Goal: Navigation & Orientation: Find specific page/section

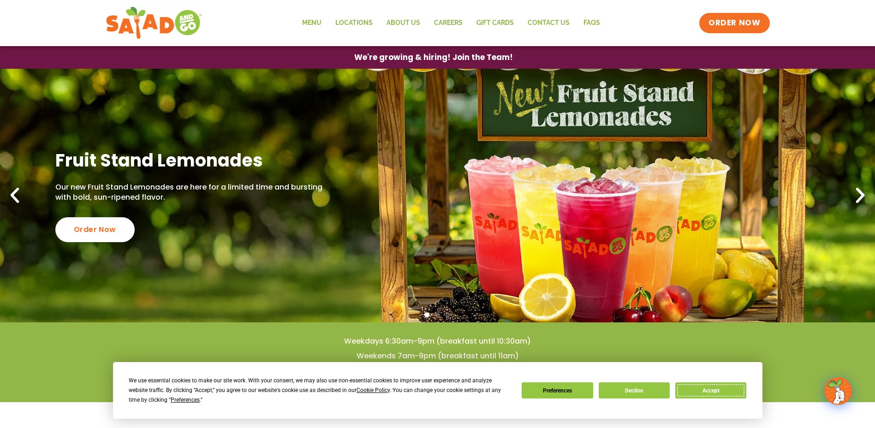
click at [730, 387] on button "Accept" at bounding box center [710, 390] width 71 height 16
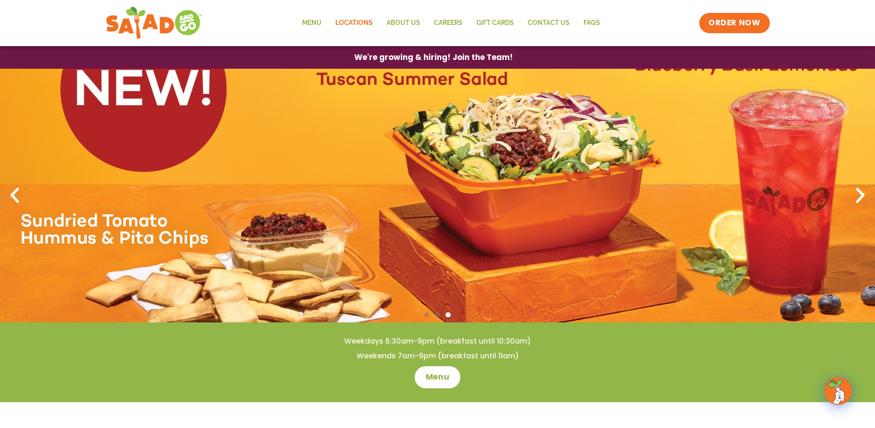
click at [349, 18] on link "Locations" at bounding box center [353, 22] width 51 height 21
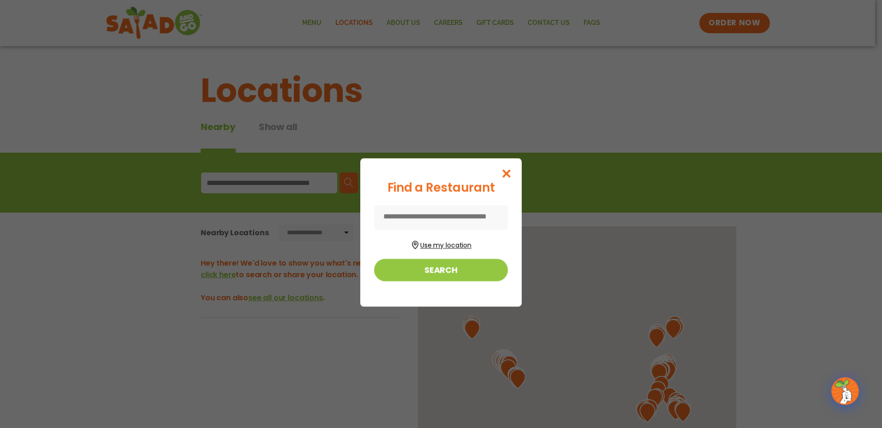
click at [438, 249] on button "Use my location" at bounding box center [441, 244] width 134 height 12
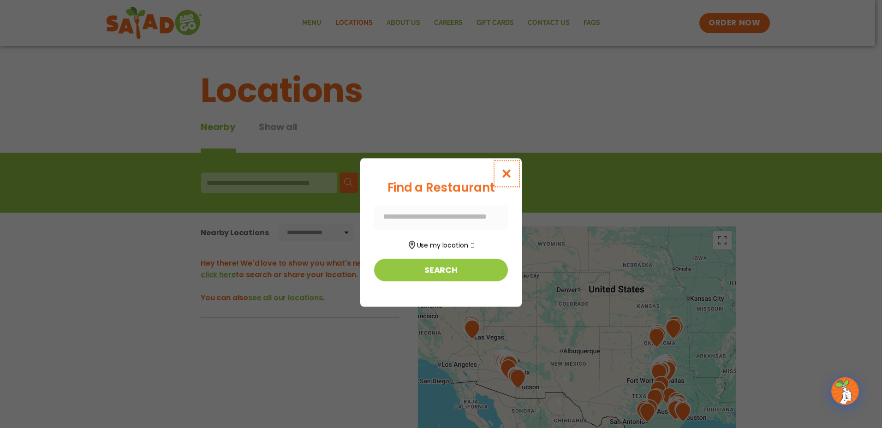
click at [511, 164] on button "Close modal" at bounding box center [506, 173] width 30 height 31
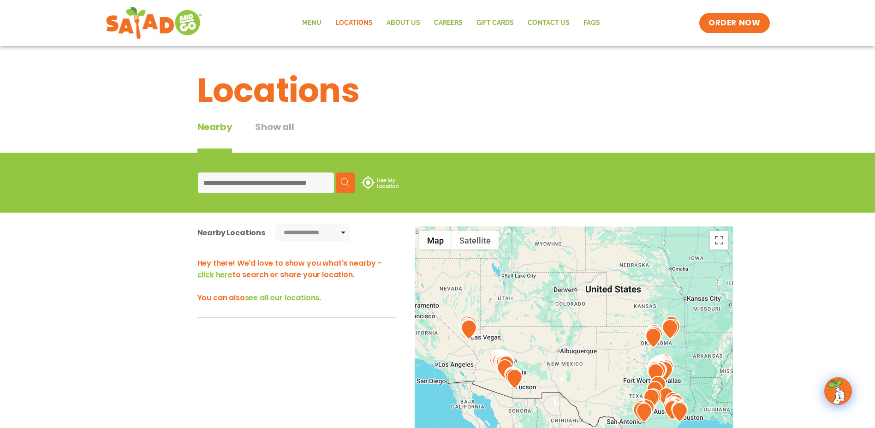
click at [743, 258] on div "← Move left → Move right ↑ Move up ↓ Move down + Zoom in - Zoom out Home Jump l…" at bounding box center [438, 396] width 618 height 341
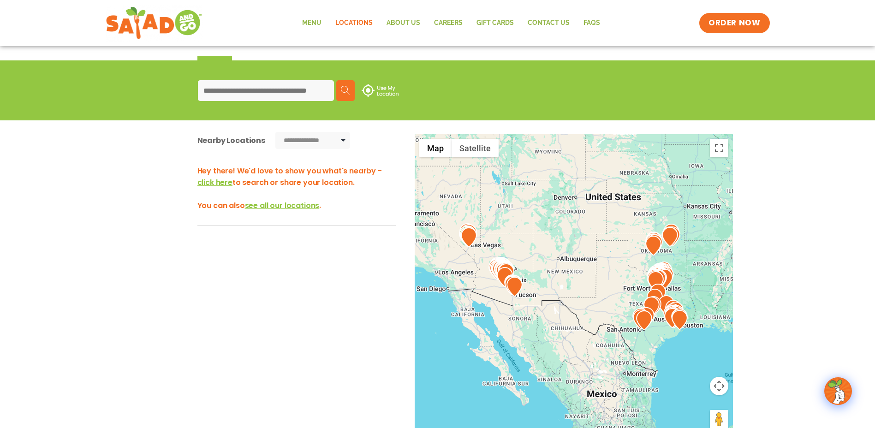
scroll to position [184, 0]
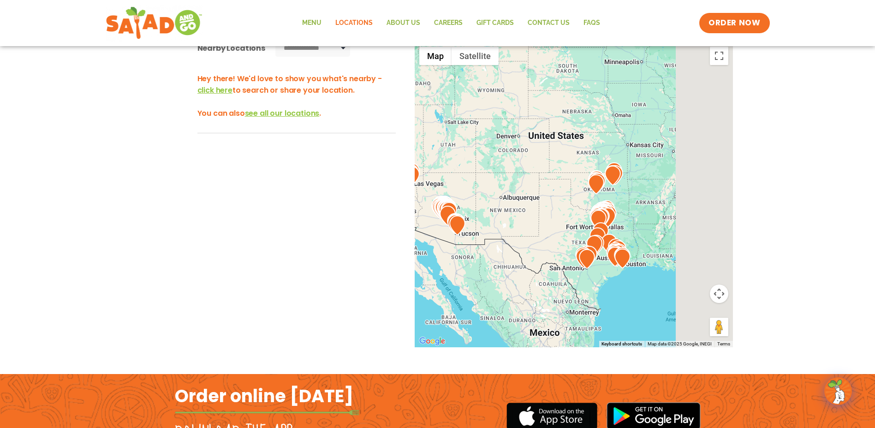
drag, startPoint x: 615, startPoint y: 213, endPoint x: 553, endPoint y: 246, distance: 70.1
click at [553, 246] on div at bounding box center [573, 194] width 318 height 305
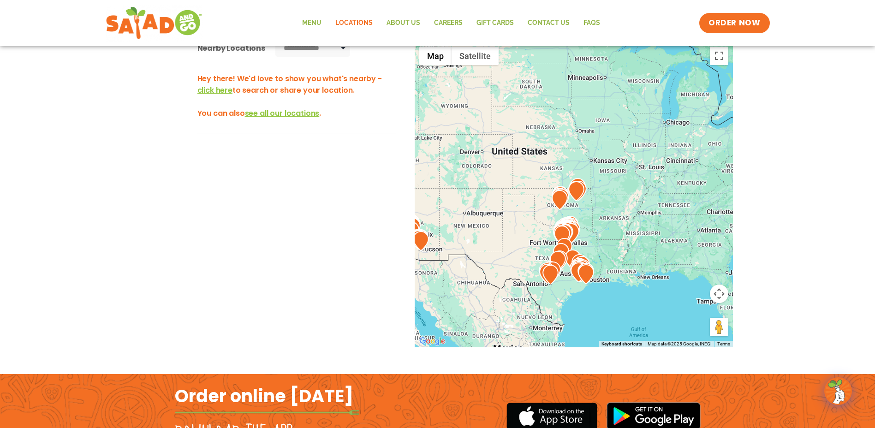
drag, startPoint x: 648, startPoint y: 201, endPoint x: 519, endPoint y: 238, distance: 134.5
click at [519, 238] on div at bounding box center [573, 194] width 318 height 305
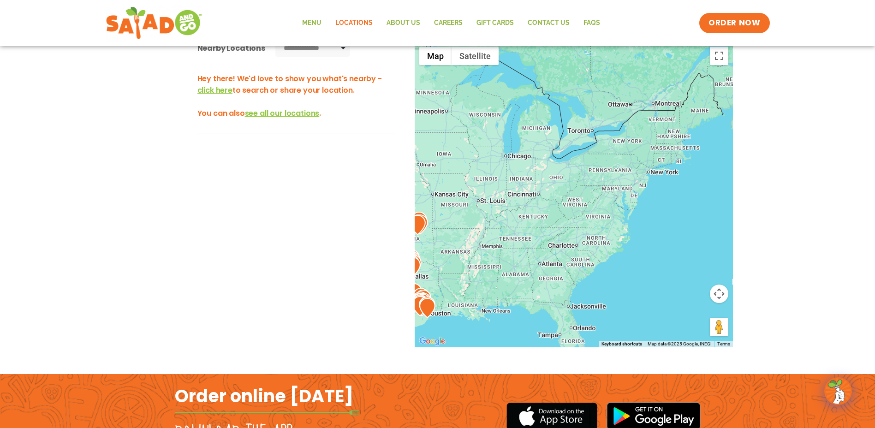
drag, startPoint x: 533, startPoint y: 234, endPoint x: 711, endPoint y: 255, distance: 178.8
click at [711, 255] on div at bounding box center [573, 194] width 318 height 305
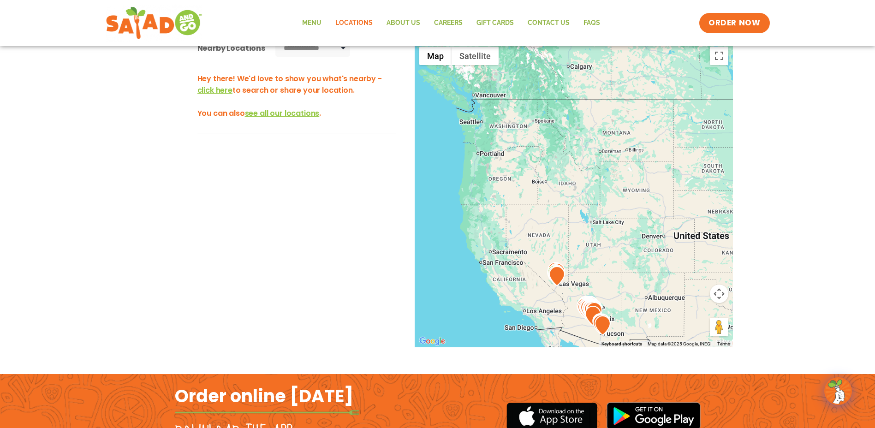
drag, startPoint x: 556, startPoint y: 208, endPoint x: 654, endPoint y: 242, distance: 103.7
click at [654, 242] on div at bounding box center [573, 194] width 318 height 305
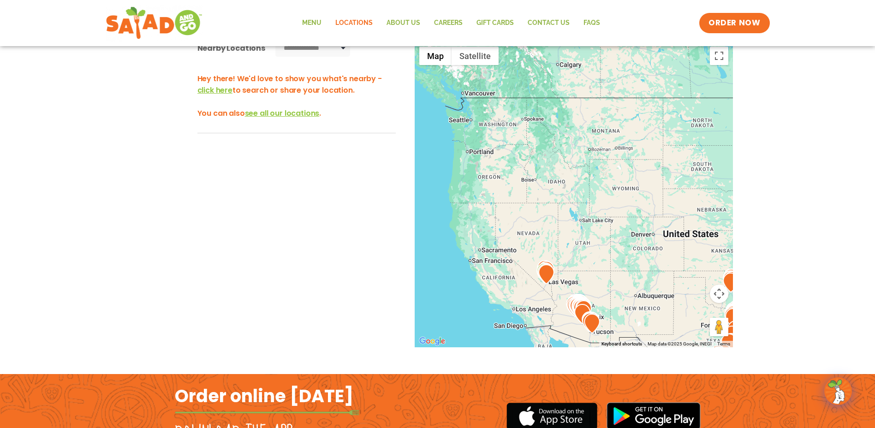
drag, startPoint x: 647, startPoint y: 230, endPoint x: 476, endPoint y: 220, distance: 171.3
click at [476, 220] on div at bounding box center [573, 194] width 318 height 305
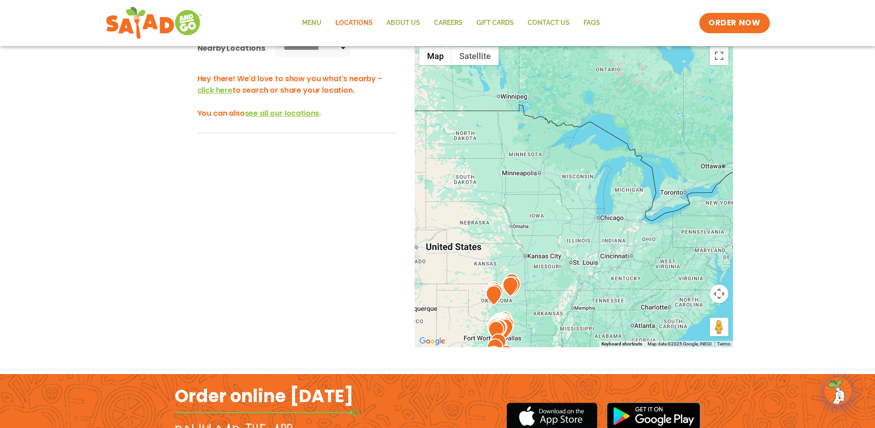
drag, startPoint x: 505, startPoint y: 218, endPoint x: 699, endPoint y: 252, distance: 197.1
click at [699, 252] on div at bounding box center [573, 194] width 318 height 305
